Goal: Find specific page/section: Find specific page/section

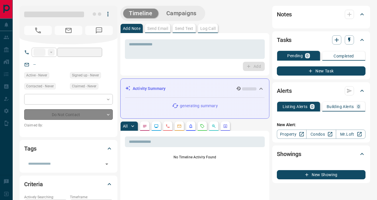
type input "**"
type input "**********"
type input "*"
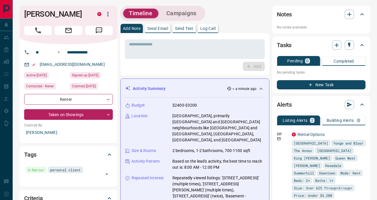
scroll to position [124, 0]
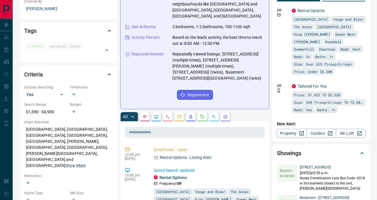
click at [227, 114] on icon "Agent Actions" at bounding box center [225, 116] width 5 height 5
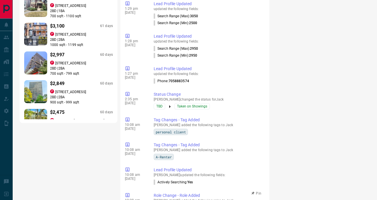
scroll to position [37, 0]
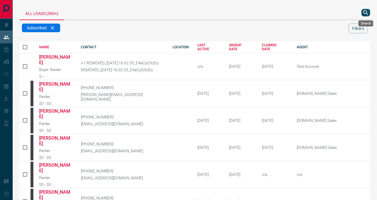
click at [365, 14] on icon "search button" at bounding box center [365, 12] width 7 height 7
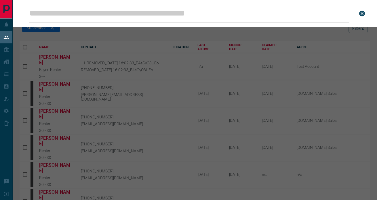
type input "*******"
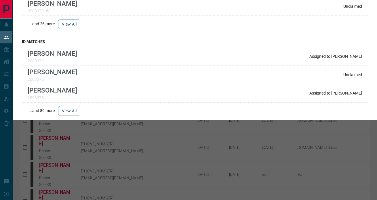
scroll to position [122, 0]
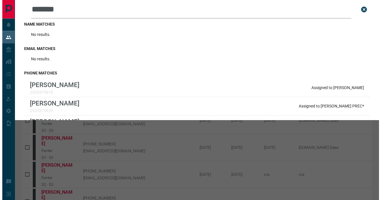
scroll to position [0, 0]
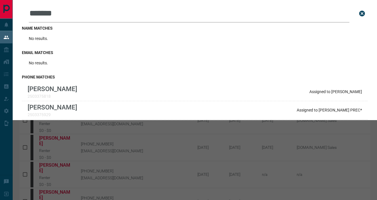
drag, startPoint x: 73, startPoint y: 14, endPoint x: -13, endPoint y: 5, distance: 86.4
click at [0, 5] on html "Lead Transfers Leads Deals Listings Campaigns Quota Rules Agent Quotas Admin Mo…" at bounding box center [188, 100] width 377 height 200
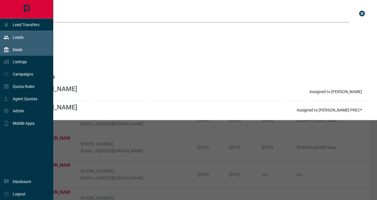
click at [9, 53] on div "Deals" at bounding box center [12, 49] width 19 height 9
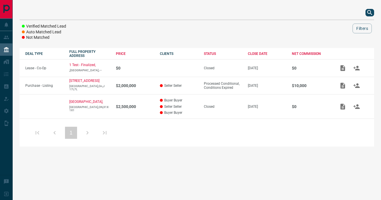
click at [74, 13] on div at bounding box center [197, 13] width 354 height 14
click at [374, 13] on button "search button" at bounding box center [369, 12] width 9 height 7
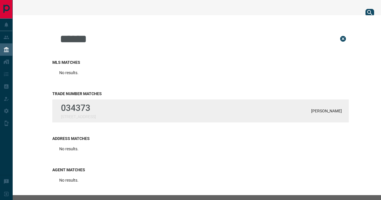
type input "******"
click at [221, 105] on div "034373 195 Besserer Street, 2604 Saghi Hosseinzadeh" at bounding box center [200, 110] width 296 height 23
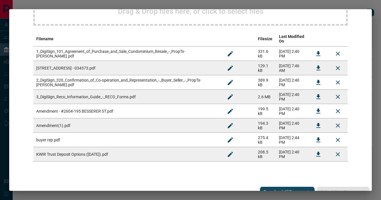
scroll to position [103, 0]
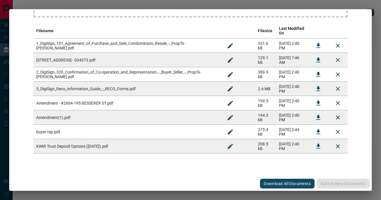
click at [136, 90] on td "3_DigiSign_Reco_Information_Guide_-_RECO_Forms.pdf" at bounding box center [126, 89] width 187 height 14
click at [126, 108] on td "Amendment - #2604-195 BESSERER ST.pdf" at bounding box center [126, 103] width 187 height 14
click at [316, 104] on icon "Download" at bounding box center [318, 103] width 7 height 7
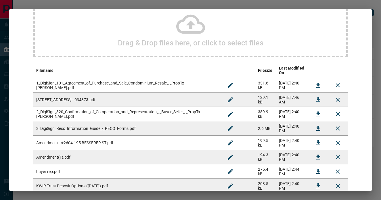
scroll to position [53, 0]
